Goal: Entertainment & Leisure: Consume media (video, audio)

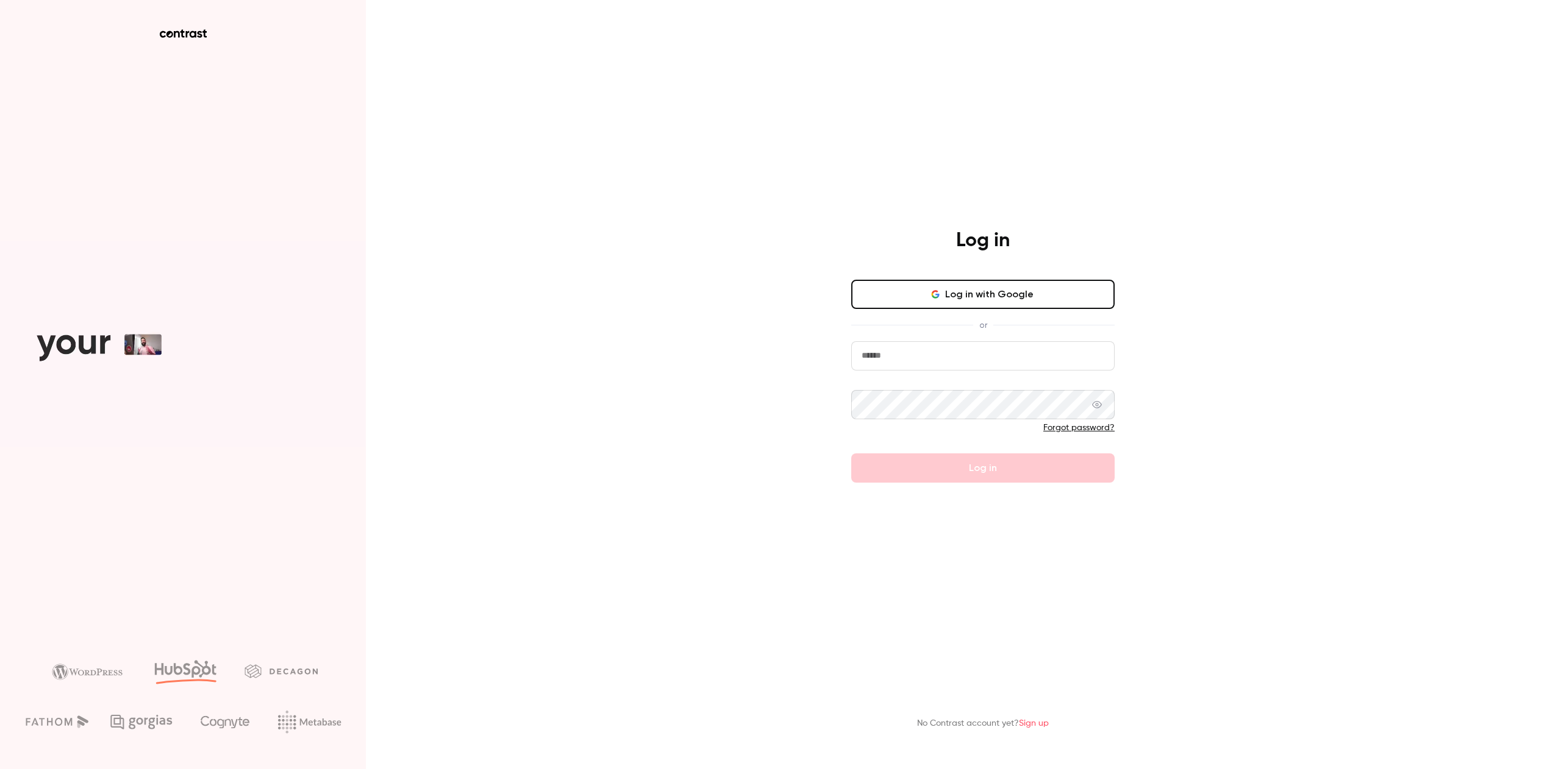
click at [946, 294] on button "Log in with Google" at bounding box center [982, 294] width 263 height 29
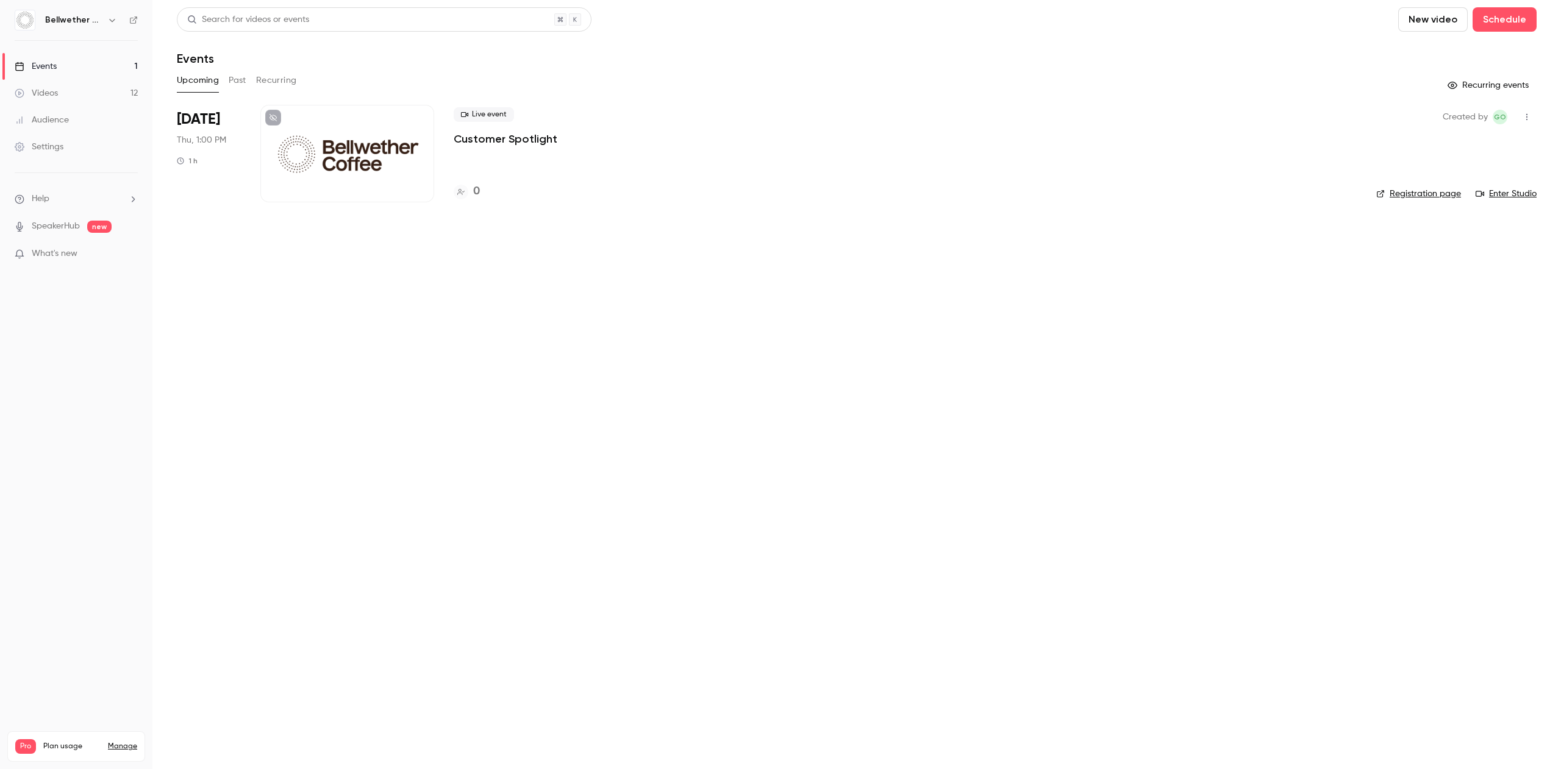
click at [57, 95] on div "Videos" at bounding box center [36, 93] width 43 height 12
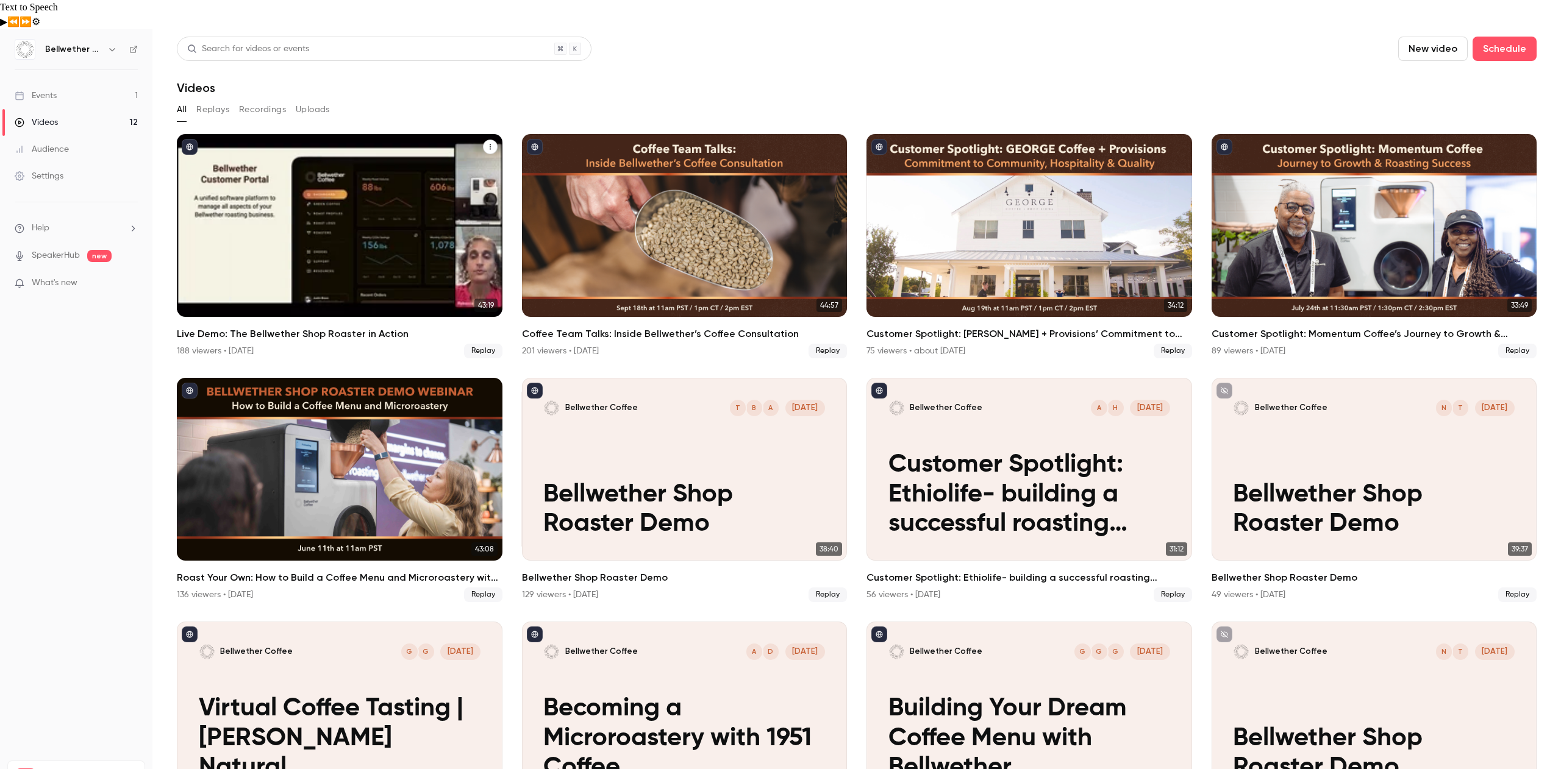
click at [333, 327] on h2 "Live Demo: The Bellwether Shop Roaster in Action" at bounding box center [340, 334] width 326 height 15
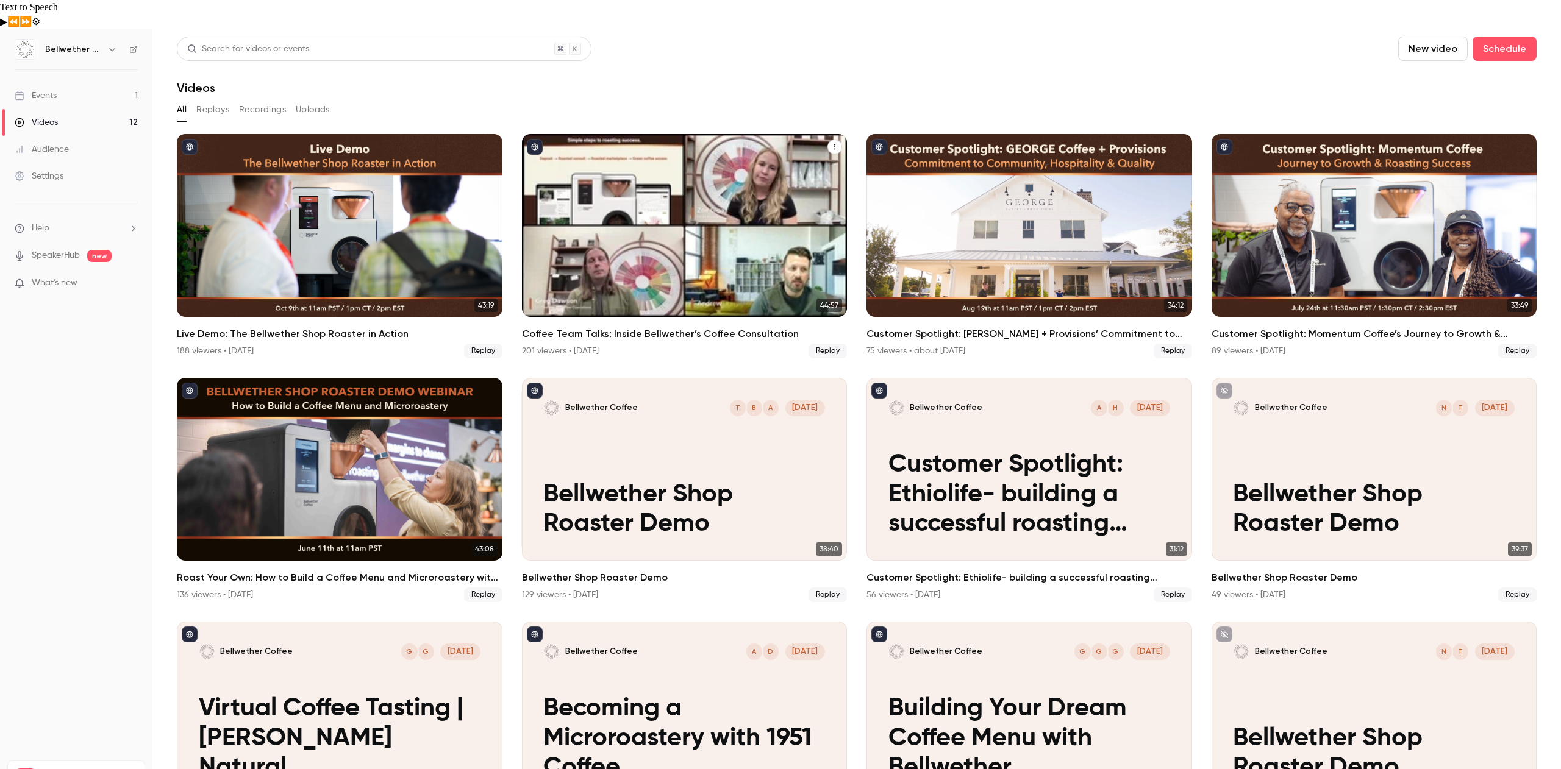
click at [577, 327] on h2 "Coffee Team Talks: Inside Bellwether’s Coffee Consultation" at bounding box center [685, 334] width 326 height 15
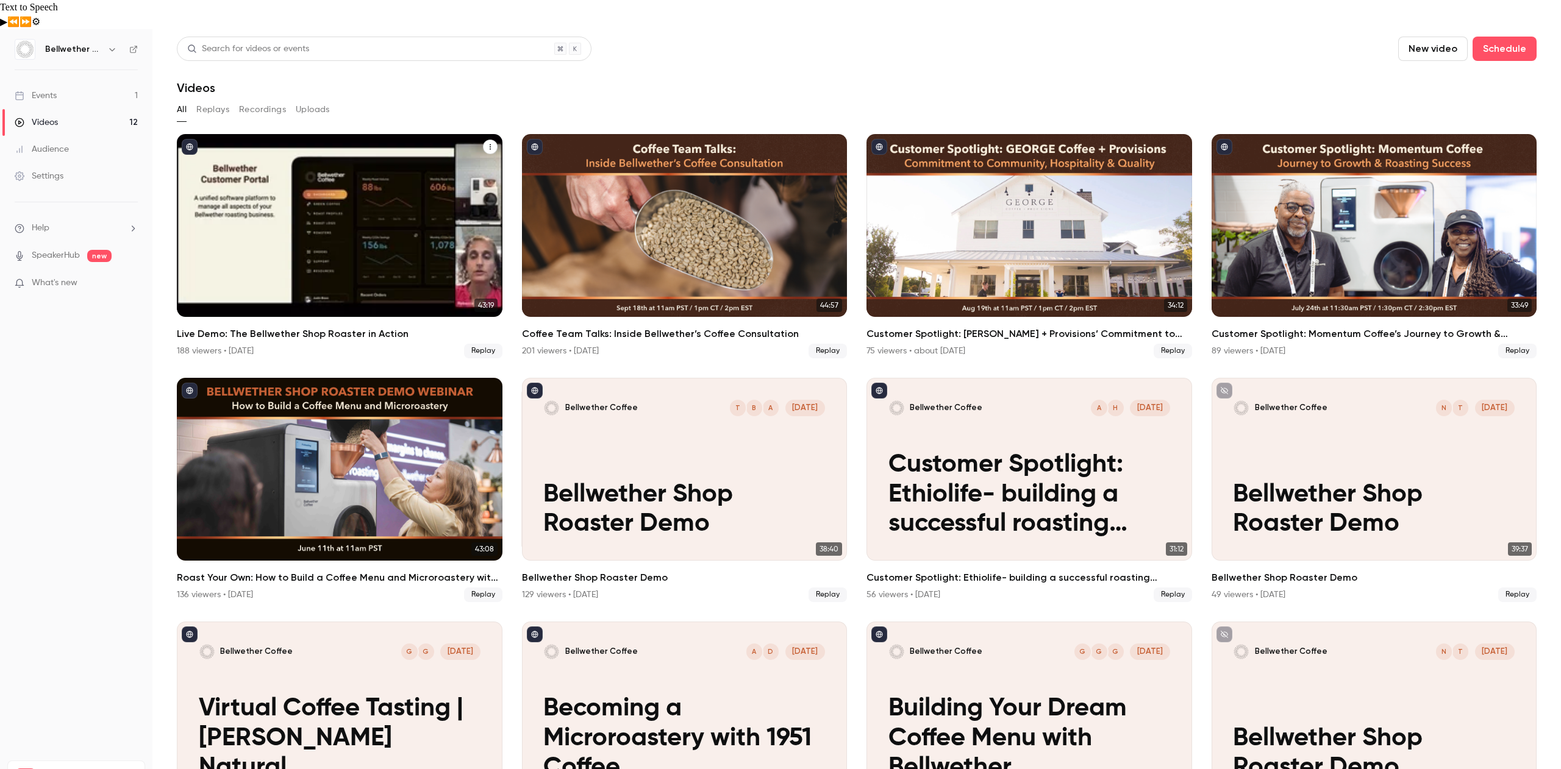
click at [248, 327] on h2 "Live Demo: The Bellwether Shop Roaster in Action" at bounding box center [340, 334] width 326 height 15
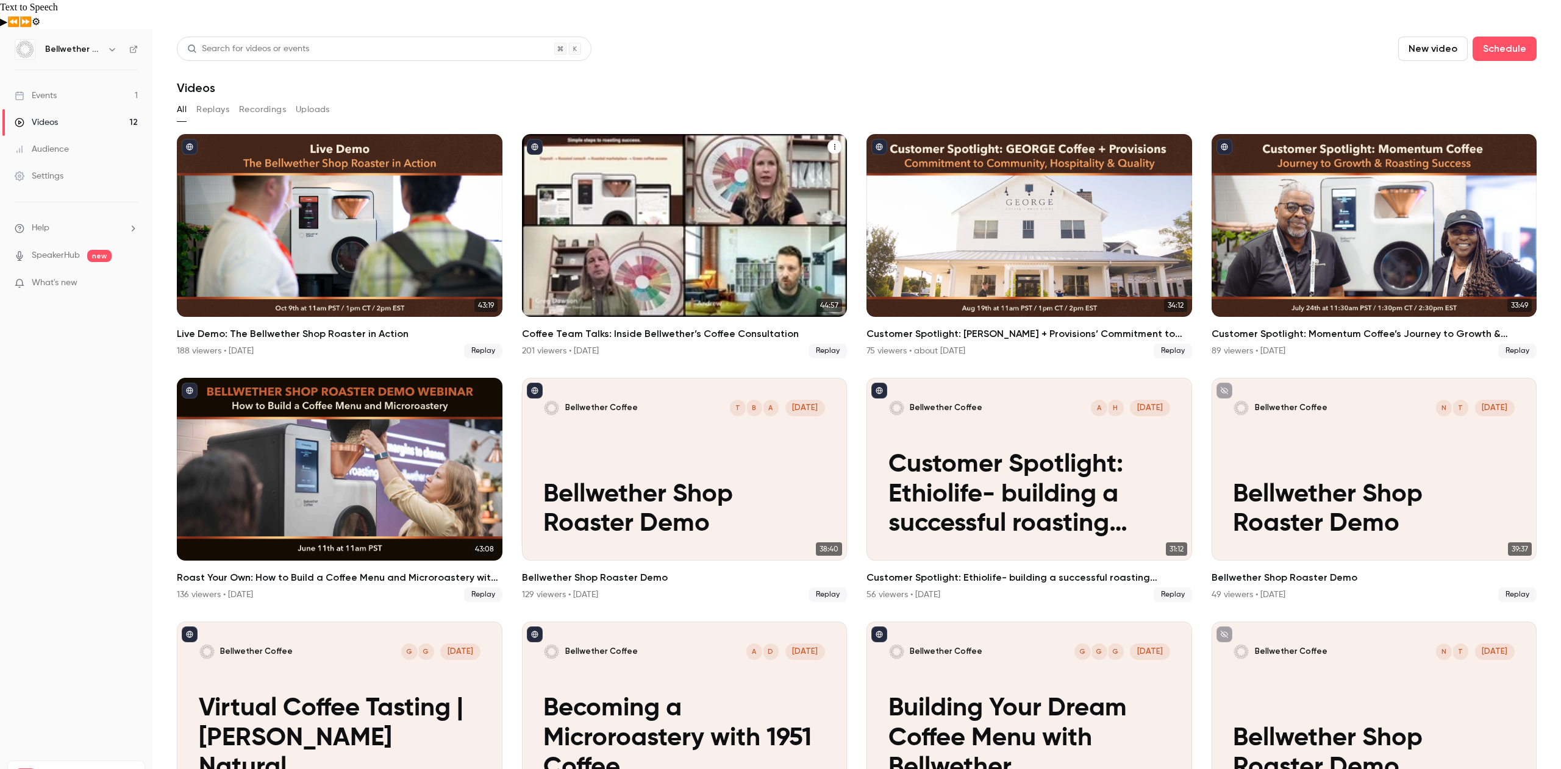
click at [570, 211] on div "Coffee Team Talks: Inside Bellwether’s Coffee Consultation" at bounding box center [685, 225] width 326 height 183
